Goal: Information Seeking & Learning: Stay updated

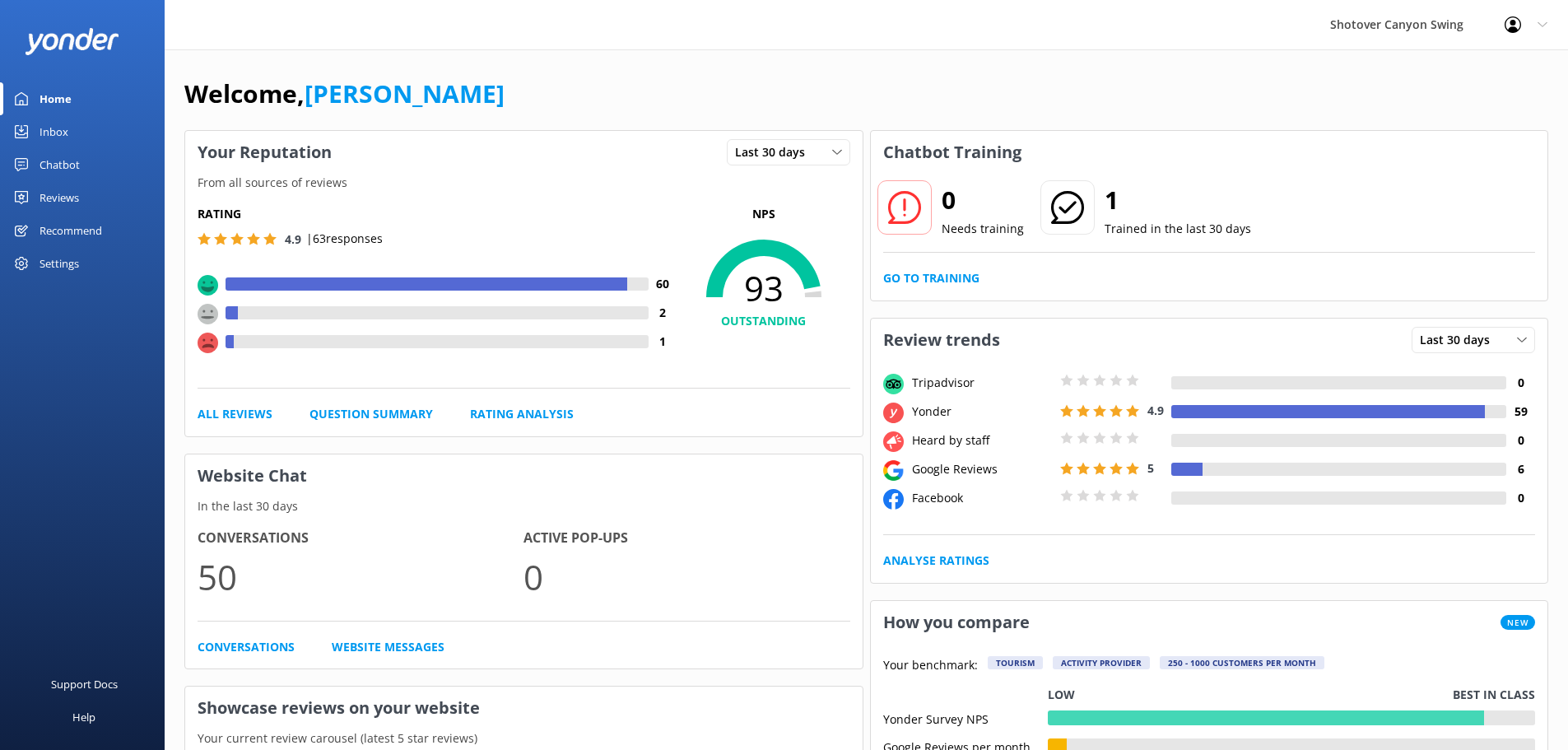
click at [59, 190] on div "Reviews" at bounding box center [59, 198] width 39 height 33
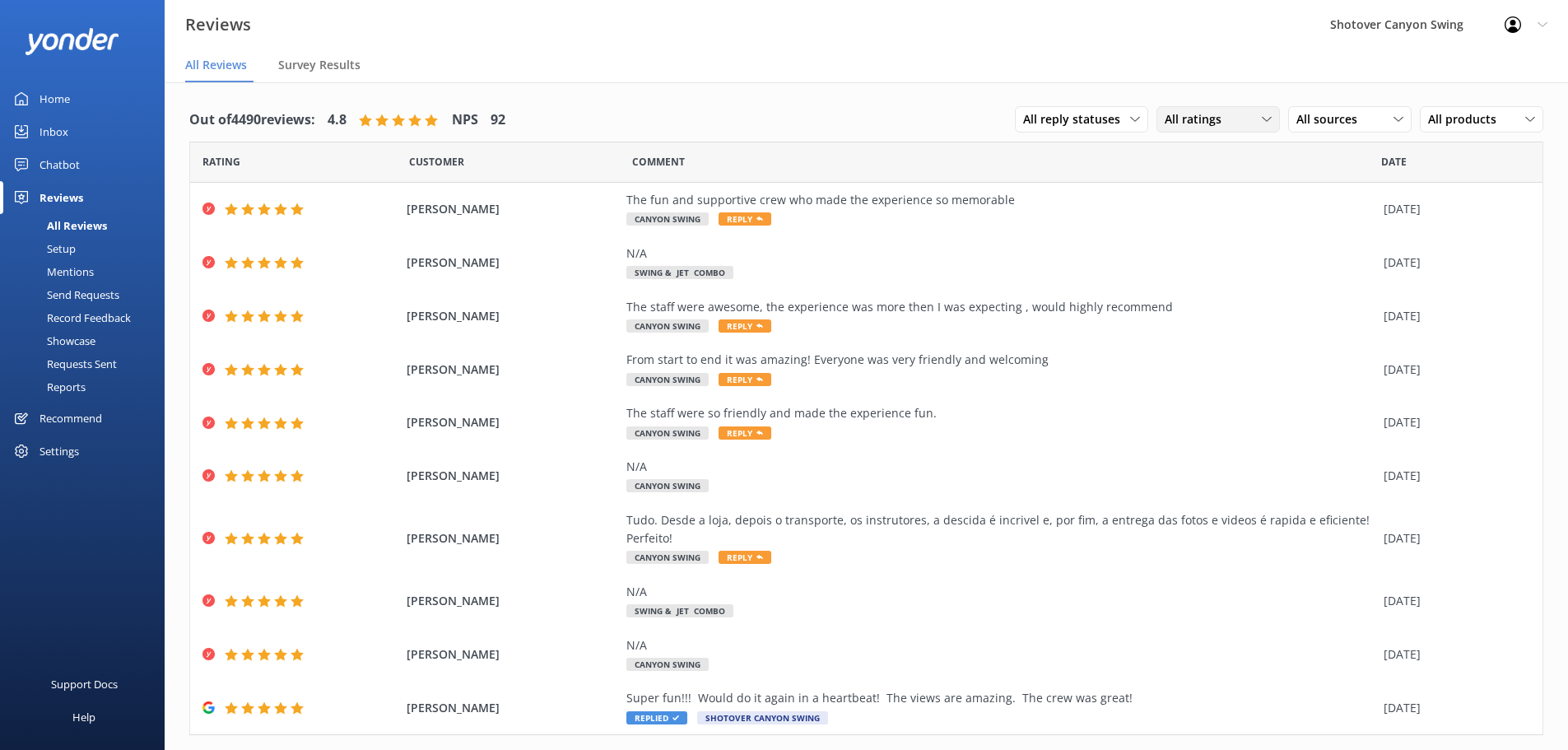
click at [1193, 118] on span "All ratings" at bounding box center [1198, 119] width 67 height 18
click at [1313, 116] on span "All sources" at bounding box center [1332, 119] width 71 height 18
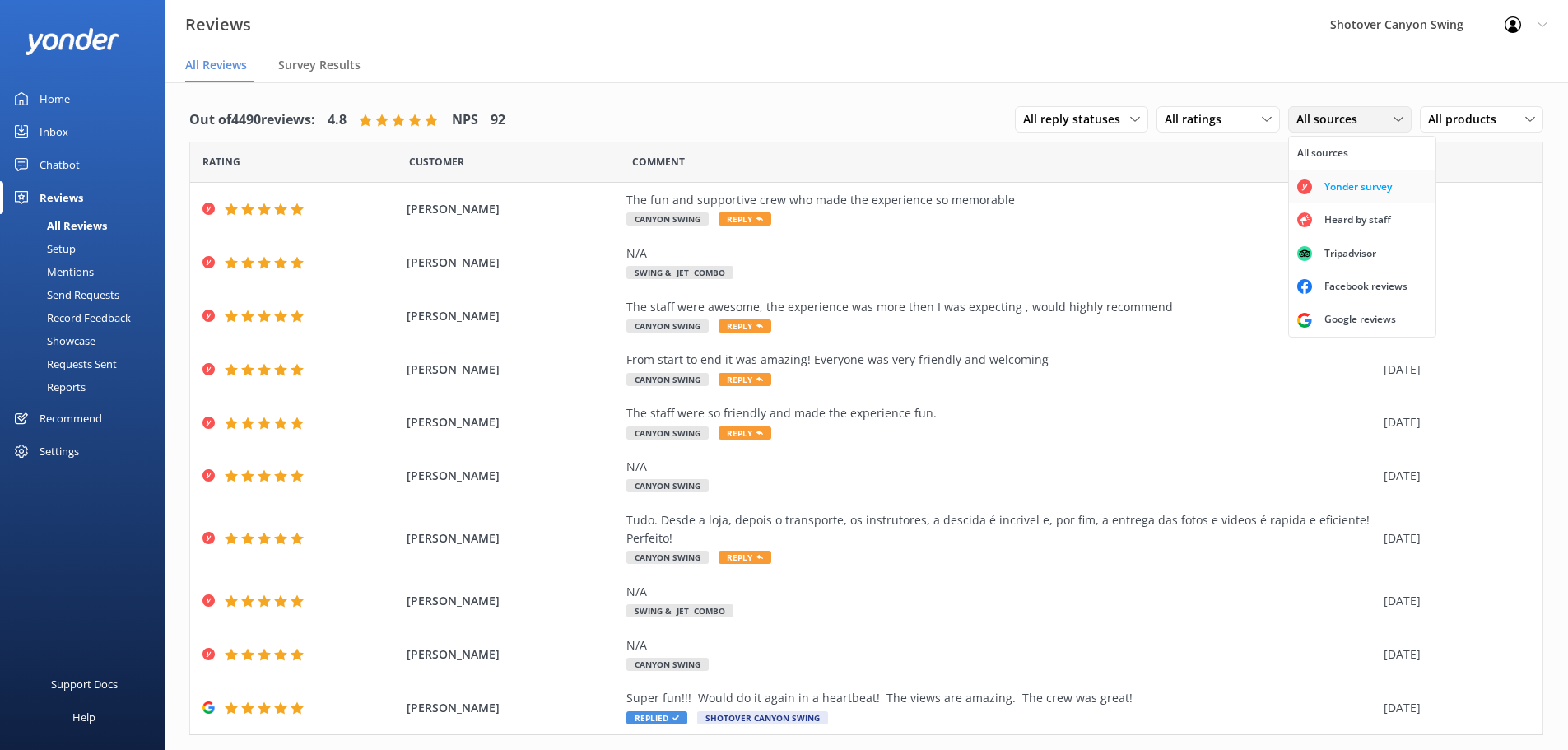
click at [1340, 173] on link "Yonder survey" at bounding box center [1363, 187] width 147 height 33
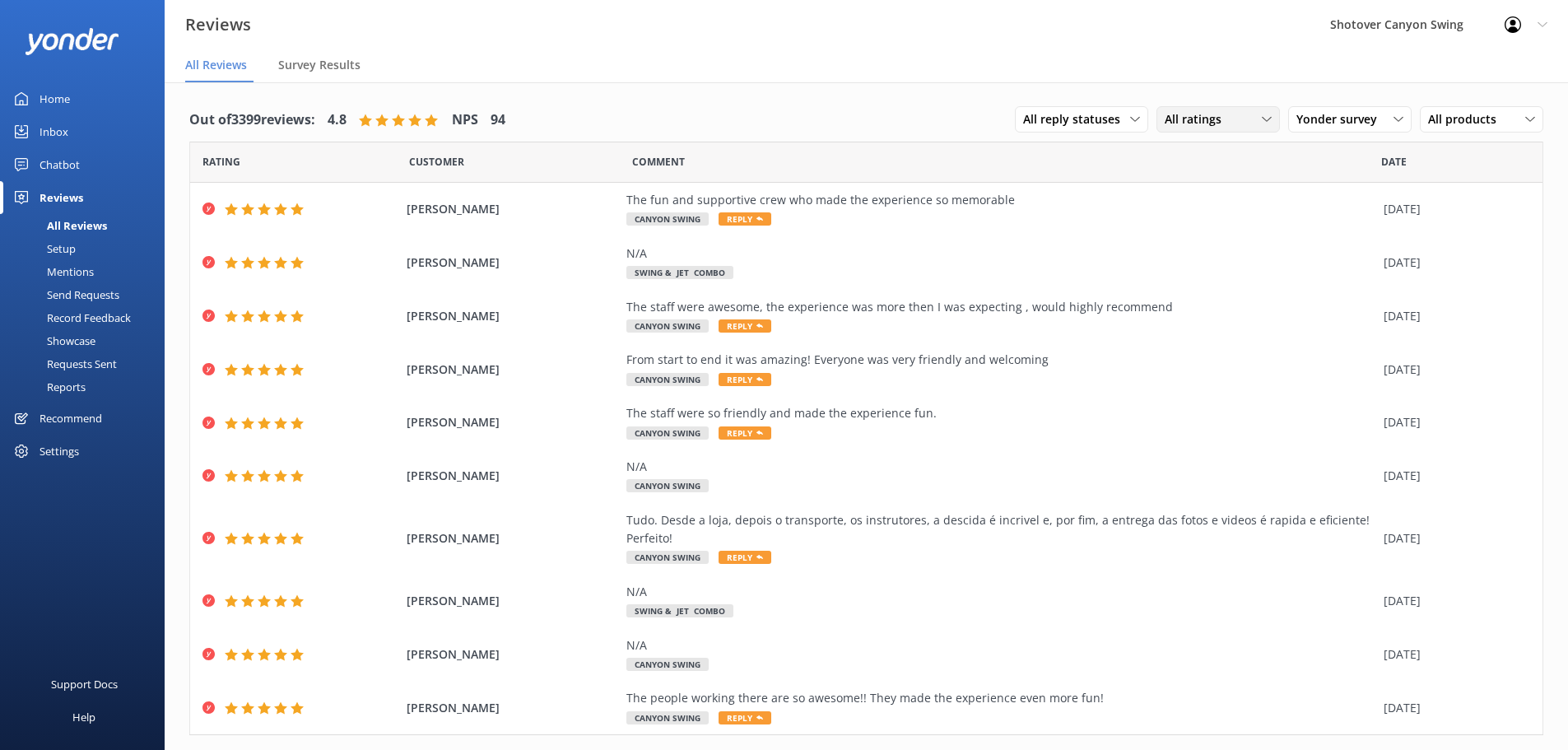
click at [1187, 121] on span "All ratings" at bounding box center [1198, 119] width 67 height 18
click at [1333, 117] on span "Yonder survey" at bounding box center [1342, 119] width 91 height 18
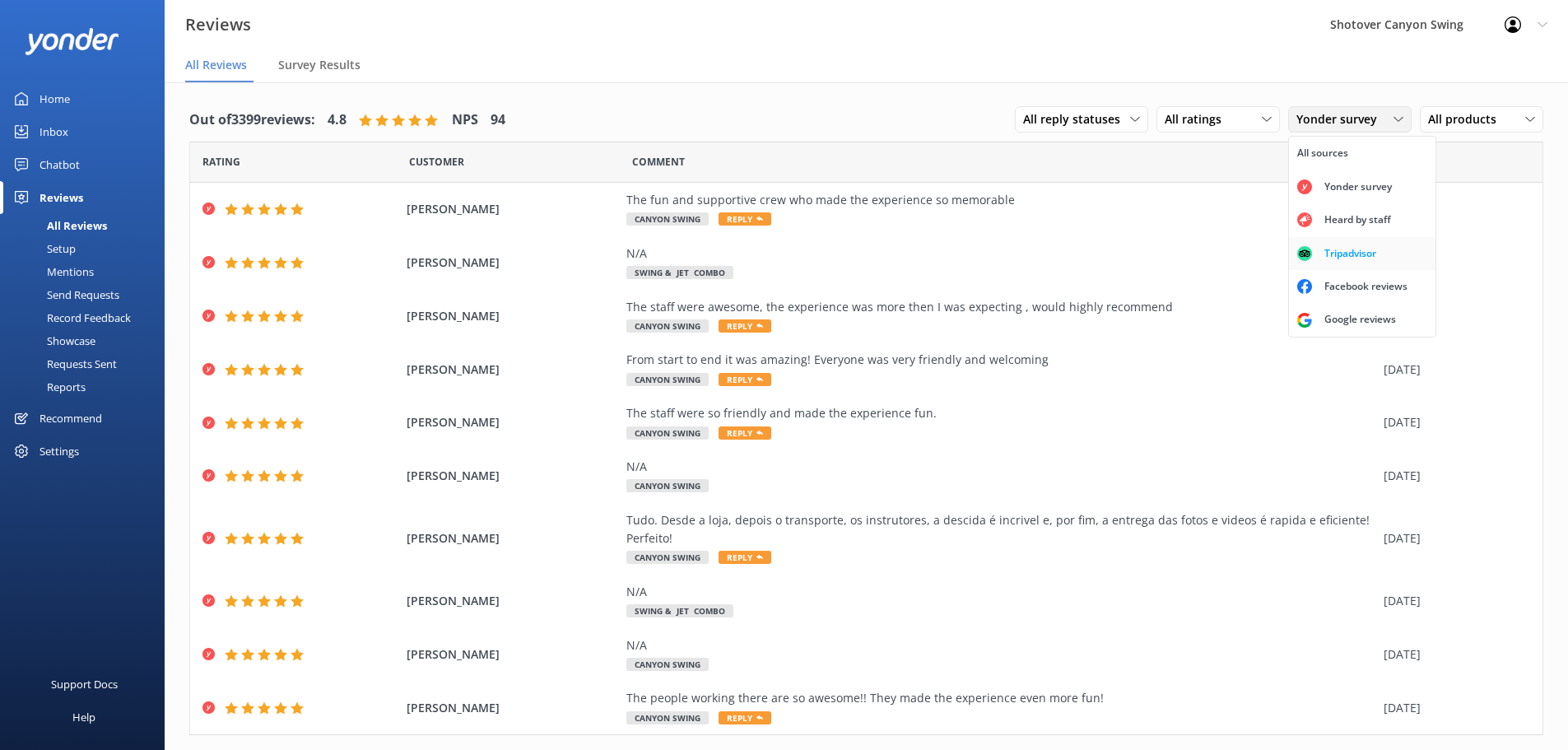
click at [1343, 259] on div "Tripadvisor" at bounding box center [1351, 254] width 77 height 17
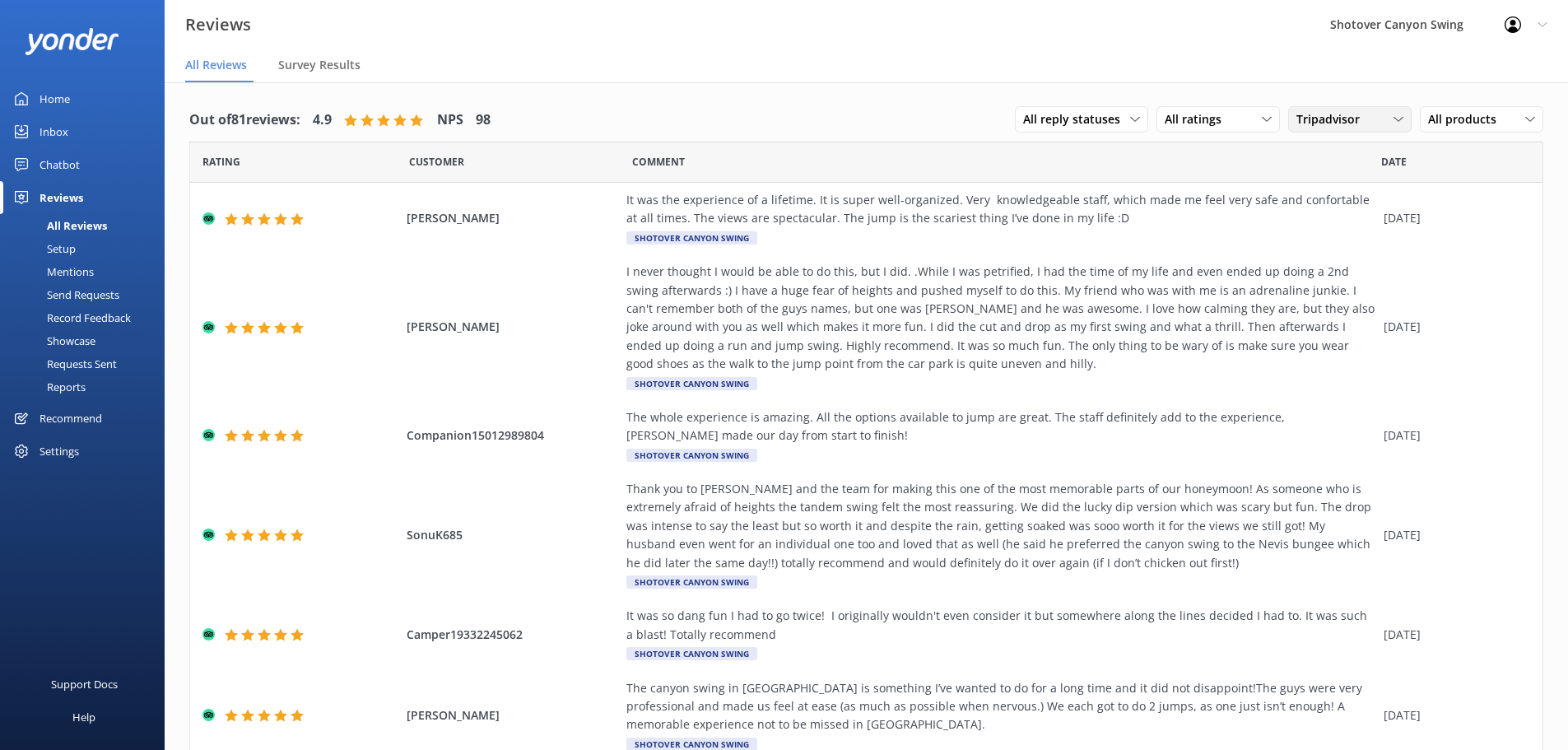
click at [1342, 120] on span "Tripadvisor" at bounding box center [1333, 119] width 73 height 18
click at [1333, 106] on div "Tripadvisor All sources Yonder survey Heard by staff Tripadvisor Facebook revie…" at bounding box center [1350, 119] width 124 height 27
click at [1340, 114] on span "Tripadvisor" at bounding box center [1333, 119] width 73 height 18
click at [1337, 318] on div "Google reviews" at bounding box center [1360, 320] width 96 height 17
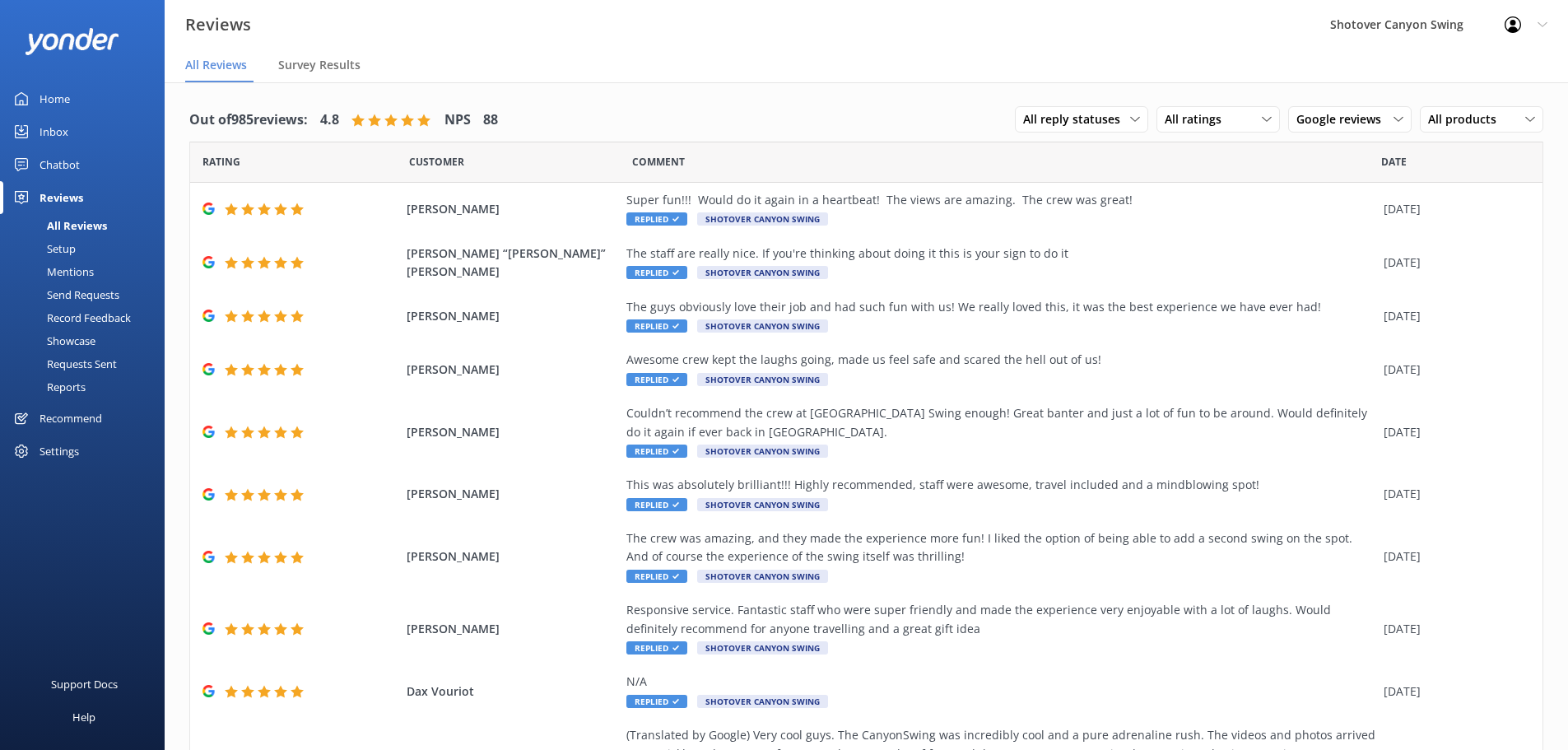
click at [667, 125] on div "Out of 985 reviews: 4.8 NPS 88 All reply statuses All reply statuses Needs a re…" at bounding box center [866, 120] width 1354 height 43
